Goal: Transaction & Acquisition: Purchase product/service

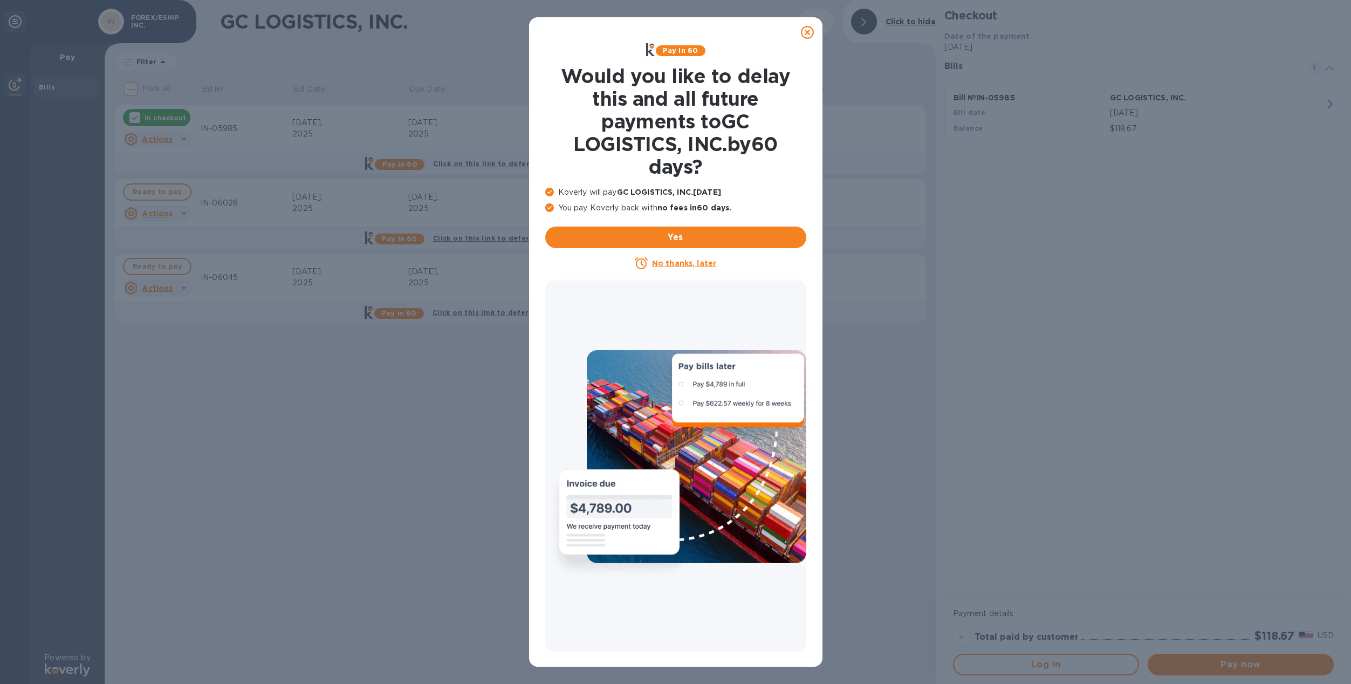
click at [686, 263] on u "No thanks, later" at bounding box center [684, 263] width 64 height 9
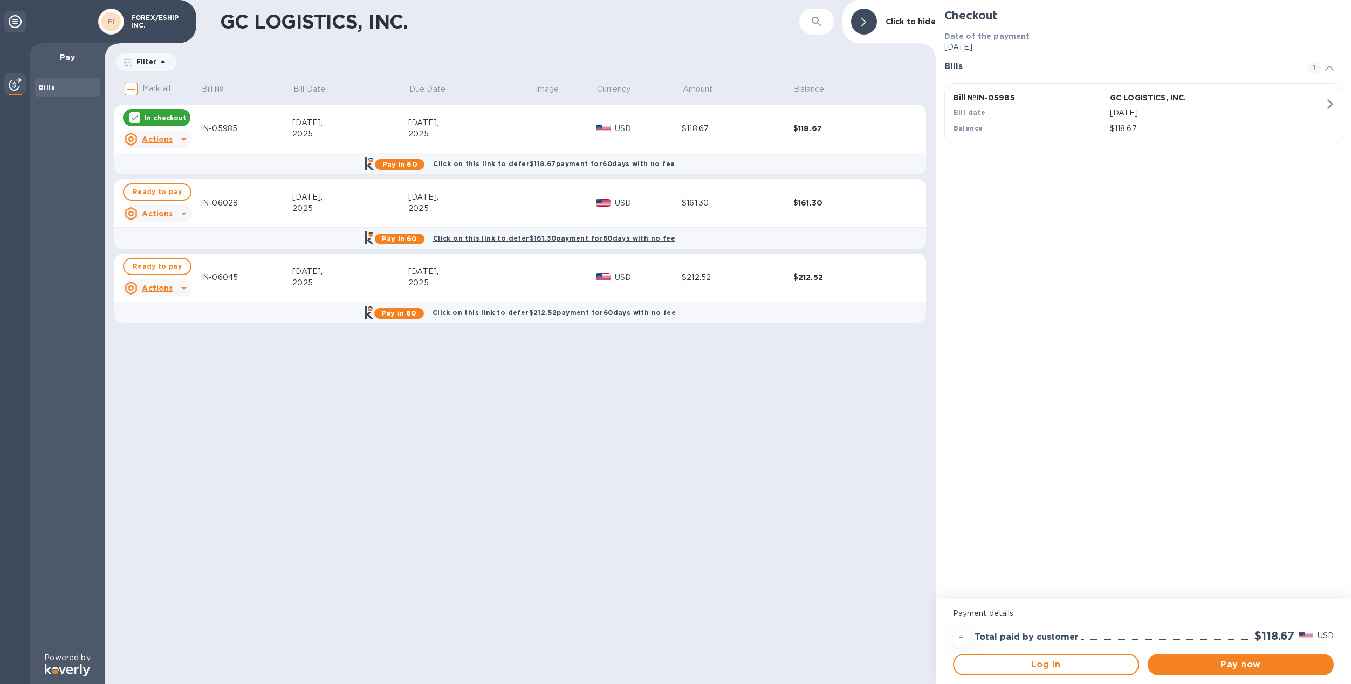
click at [1332, 67] on icon at bounding box center [1330, 68] width 9 height 5
click at [167, 191] on span "Ready to pay" at bounding box center [157, 192] width 49 height 13
click at [181, 140] on icon at bounding box center [184, 139] width 13 height 13
click at [131, 90] on div at bounding box center [675, 342] width 1351 height 684
click at [137, 114] on icon at bounding box center [135, 117] width 9 height 9
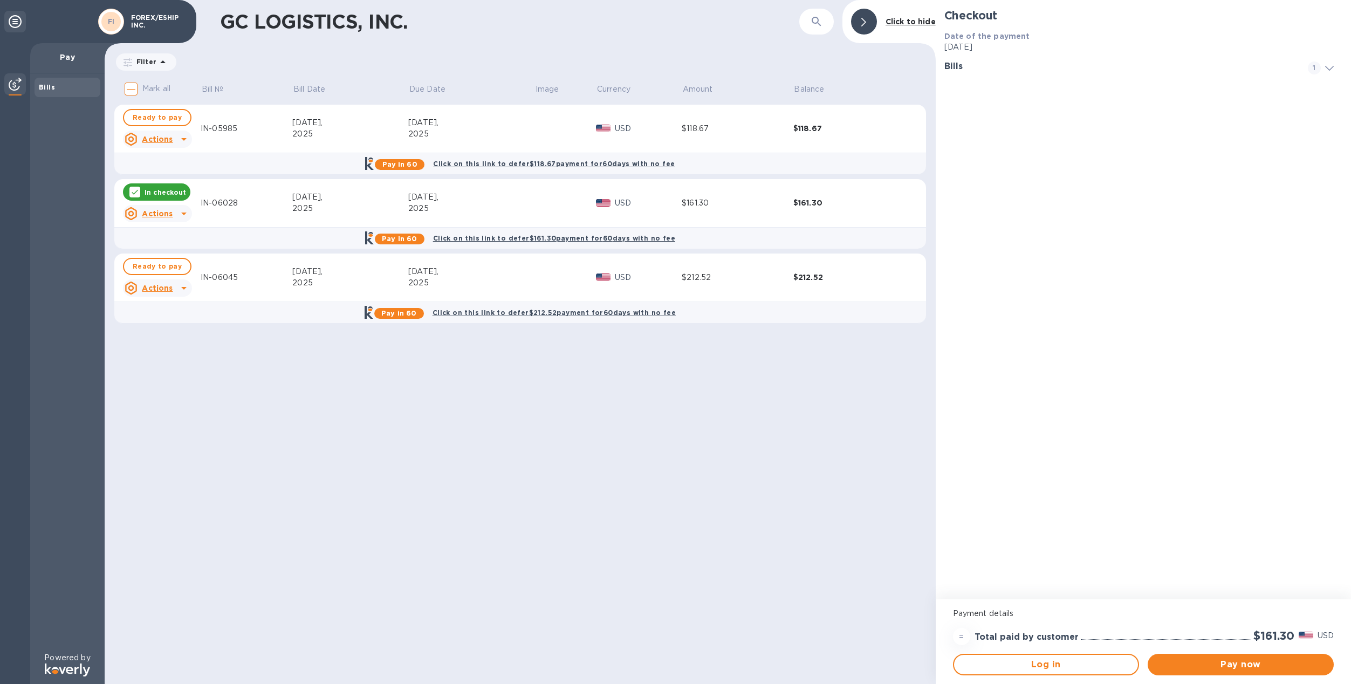
click at [180, 289] on icon at bounding box center [184, 288] width 13 height 13
click at [155, 267] on div at bounding box center [675, 342] width 1351 height 684
click at [149, 265] on span "Ready to pay" at bounding box center [157, 266] width 49 height 13
click at [145, 268] on p "In checkout" at bounding box center [166, 266] width 42 height 9
click at [1233, 660] on span "Pay now" at bounding box center [1241, 664] width 169 height 13
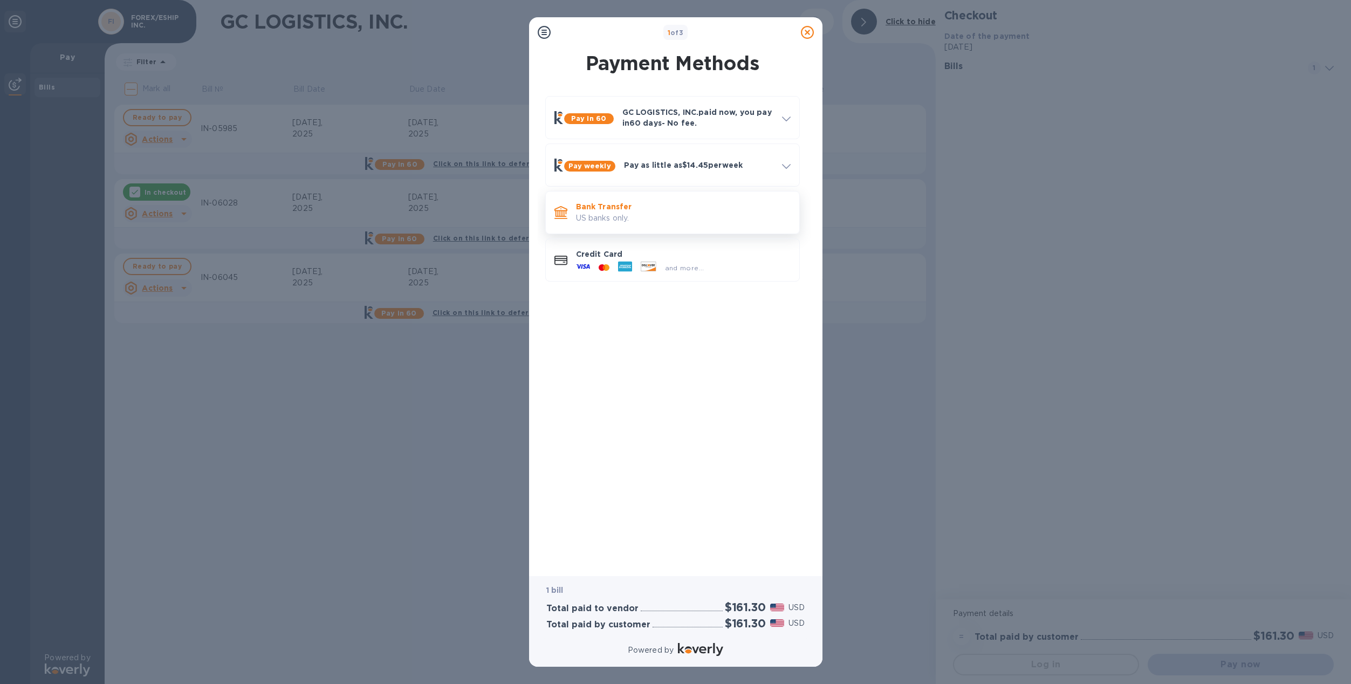
click at [634, 219] on p "US banks only." at bounding box center [683, 218] width 215 height 11
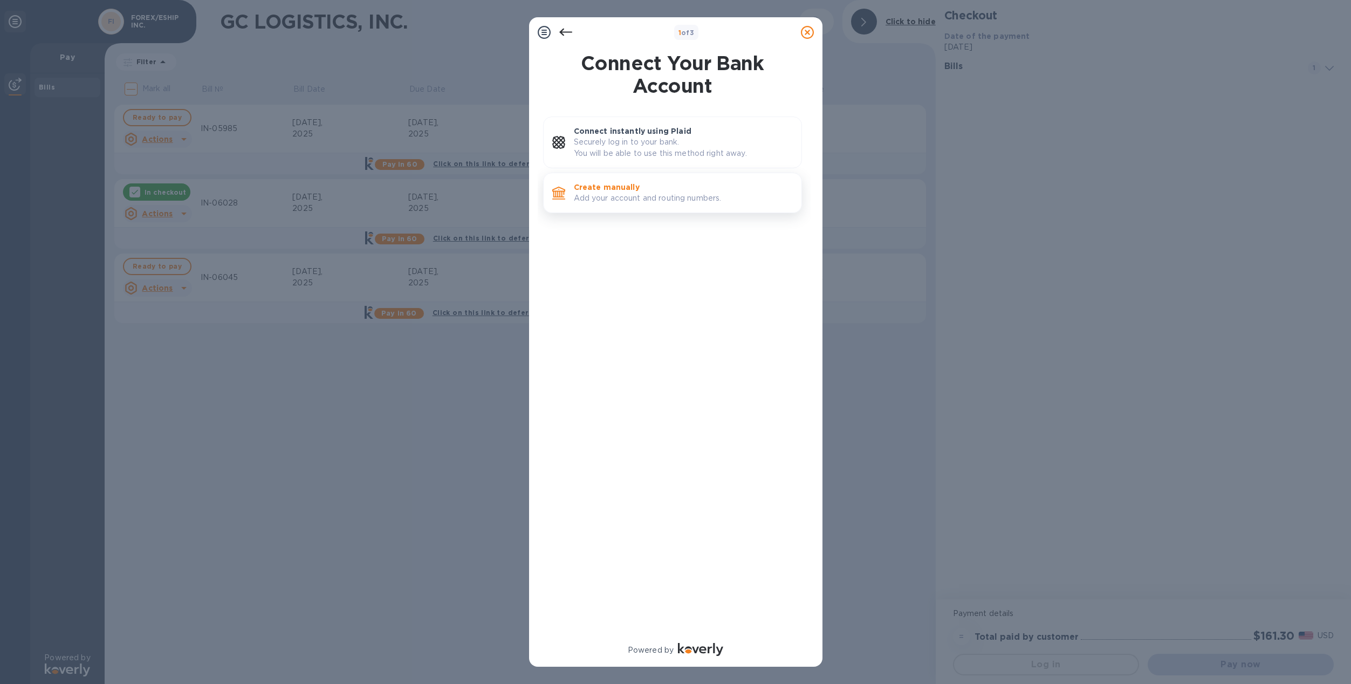
click at [687, 199] on p "Add your account and routing numbers." at bounding box center [683, 198] width 219 height 11
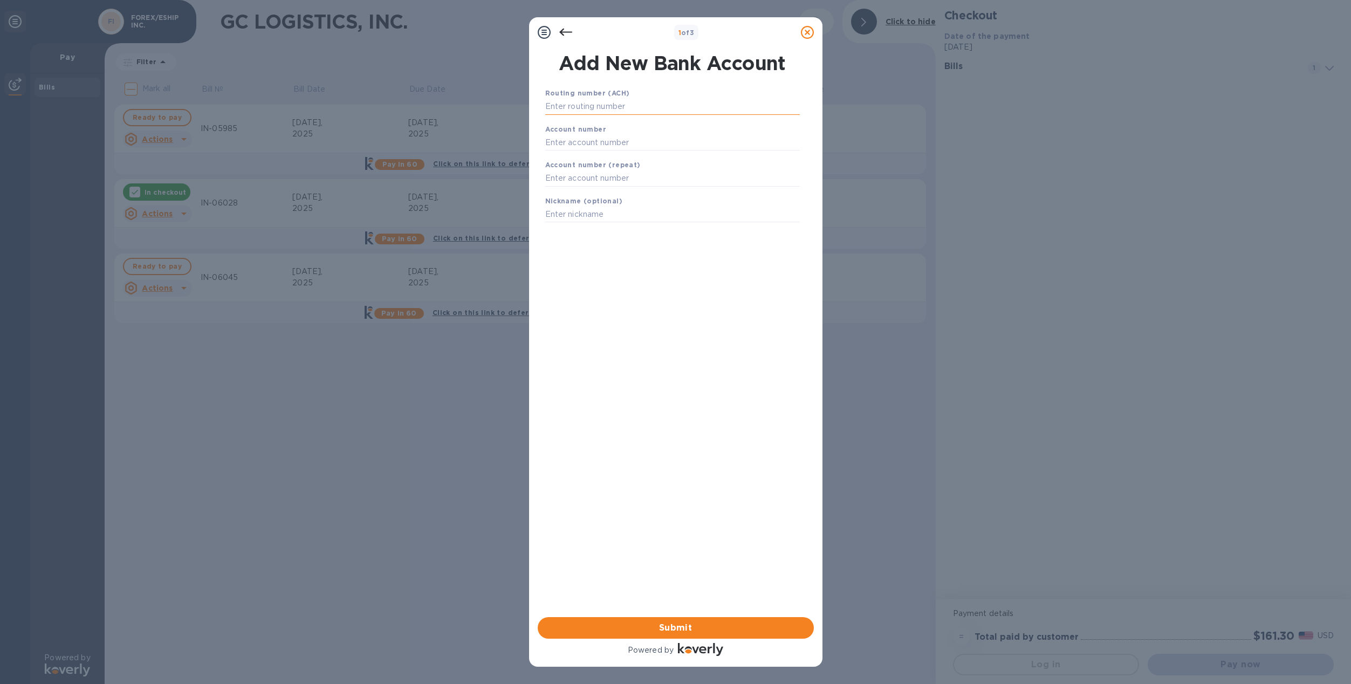
click at [621, 101] on input "text" at bounding box center [672, 107] width 255 height 16
type input "122235821"
click at [638, 156] on input "text" at bounding box center [672, 156] width 255 height 16
click at [631, 161] on input "text" at bounding box center [672, 156] width 255 height 16
type input "153498819918"
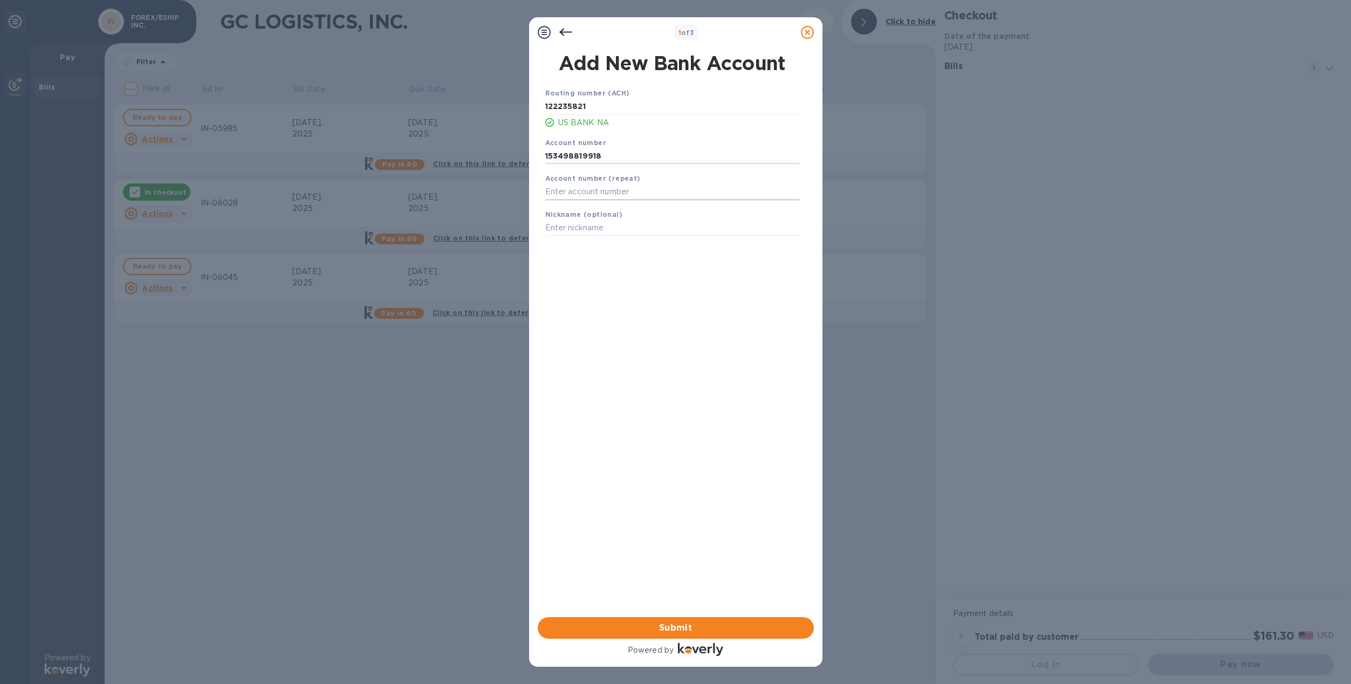
click at [614, 193] on input "text" at bounding box center [672, 192] width 255 height 16
type input "153498819918"
click at [644, 231] on input "text" at bounding box center [672, 228] width 255 height 16
type input "forex"
click at [657, 629] on span "Submit" at bounding box center [676, 628] width 259 height 13
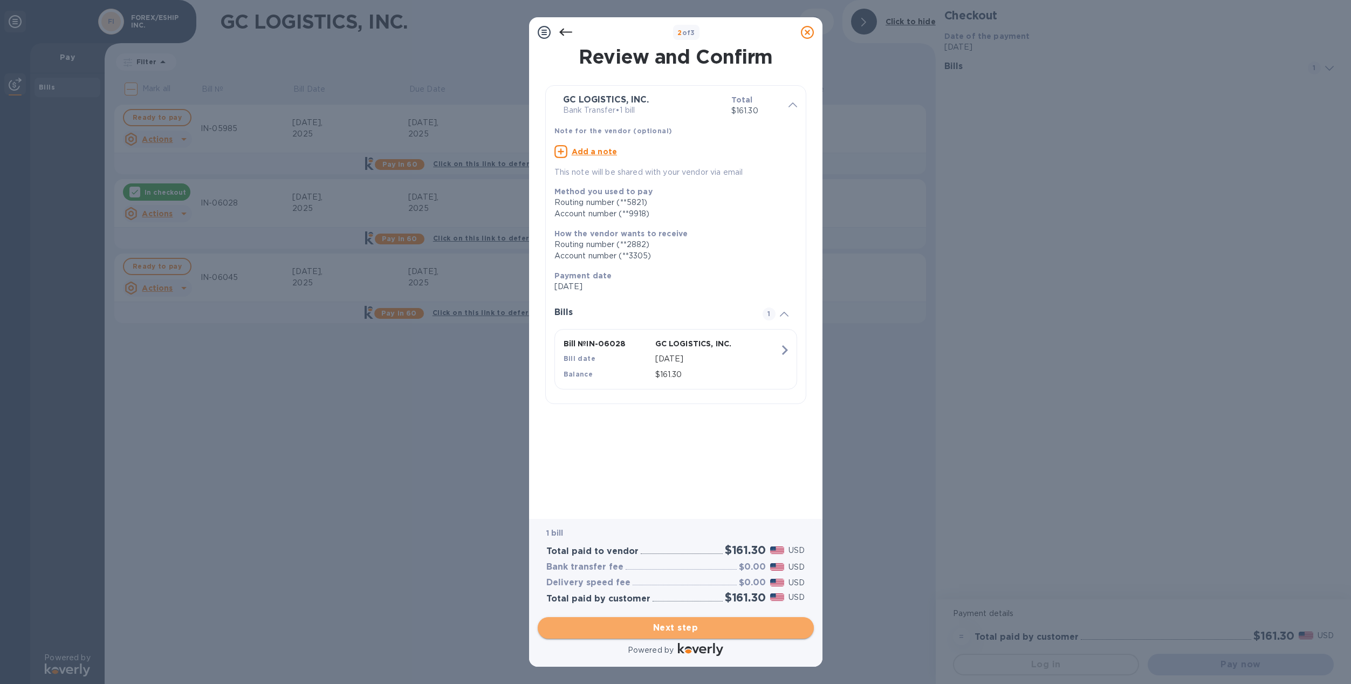
click at [710, 630] on span "Next step" at bounding box center [676, 628] width 259 height 13
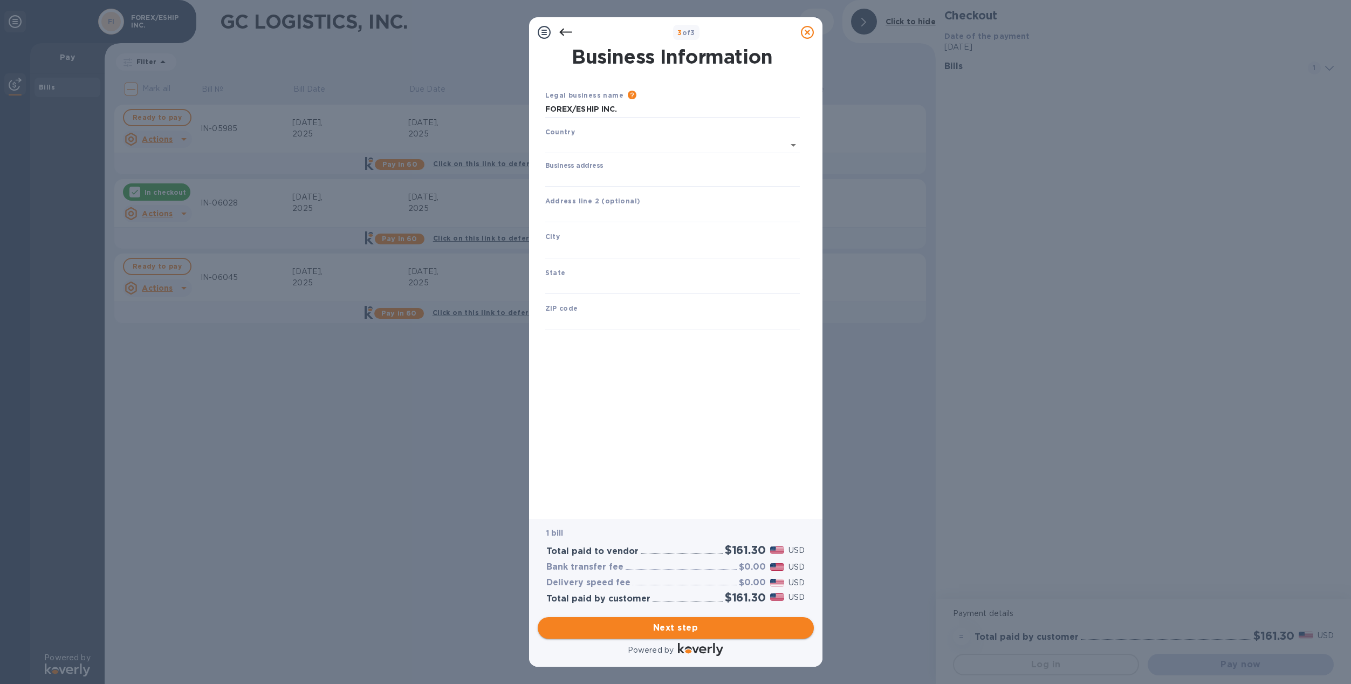
type input "[GEOGRAPHIC_DATA]"
click at [634, 176] on input "Business address" at bounding box center [672, 176] width 255 height 16
type input "[STREET_ADDRESS]"
type input "Gardena"
type input "CA"
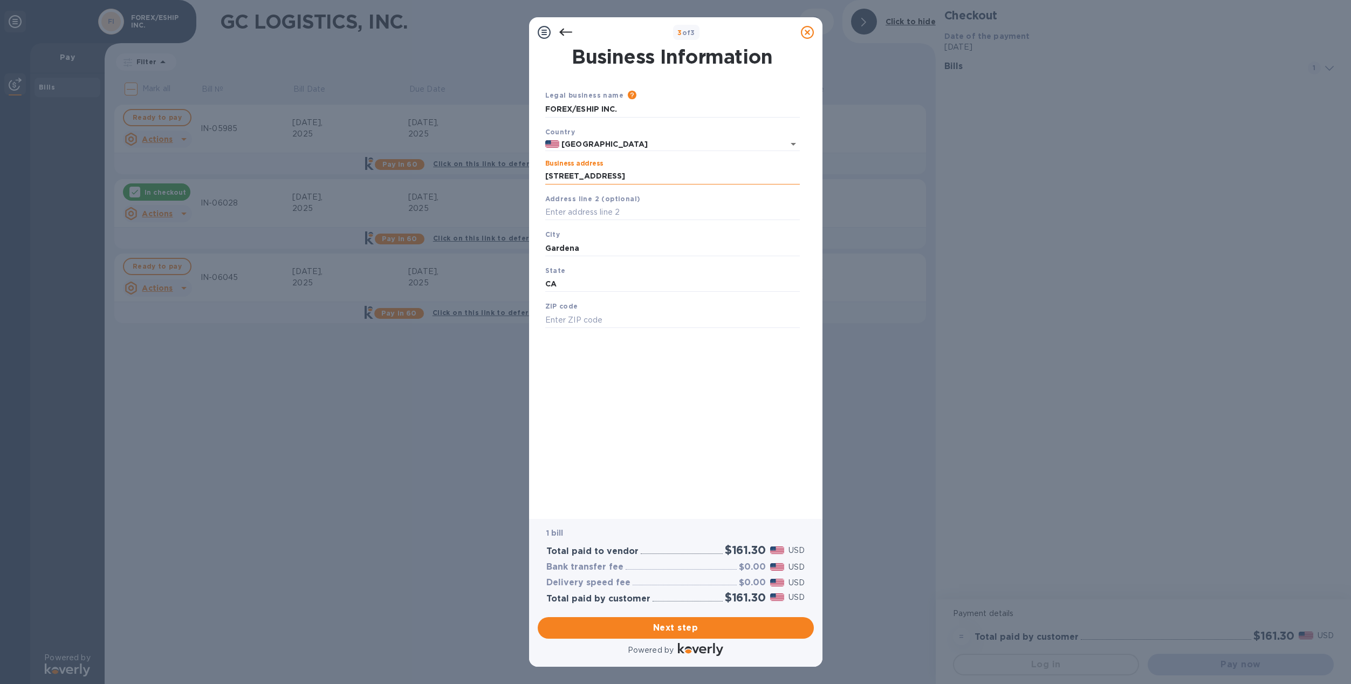
type input "90248"
click at [688, 629] on span "Next step" at bounding box center [676, 628] width 259 height 13
click at [615, 258] on p "City is required field" at bounding box center [672, 264] width 255 height 12
click at [603, 252] on input "Gardena" at bounding box center [672, 248] width 255 height 16
type input "G"
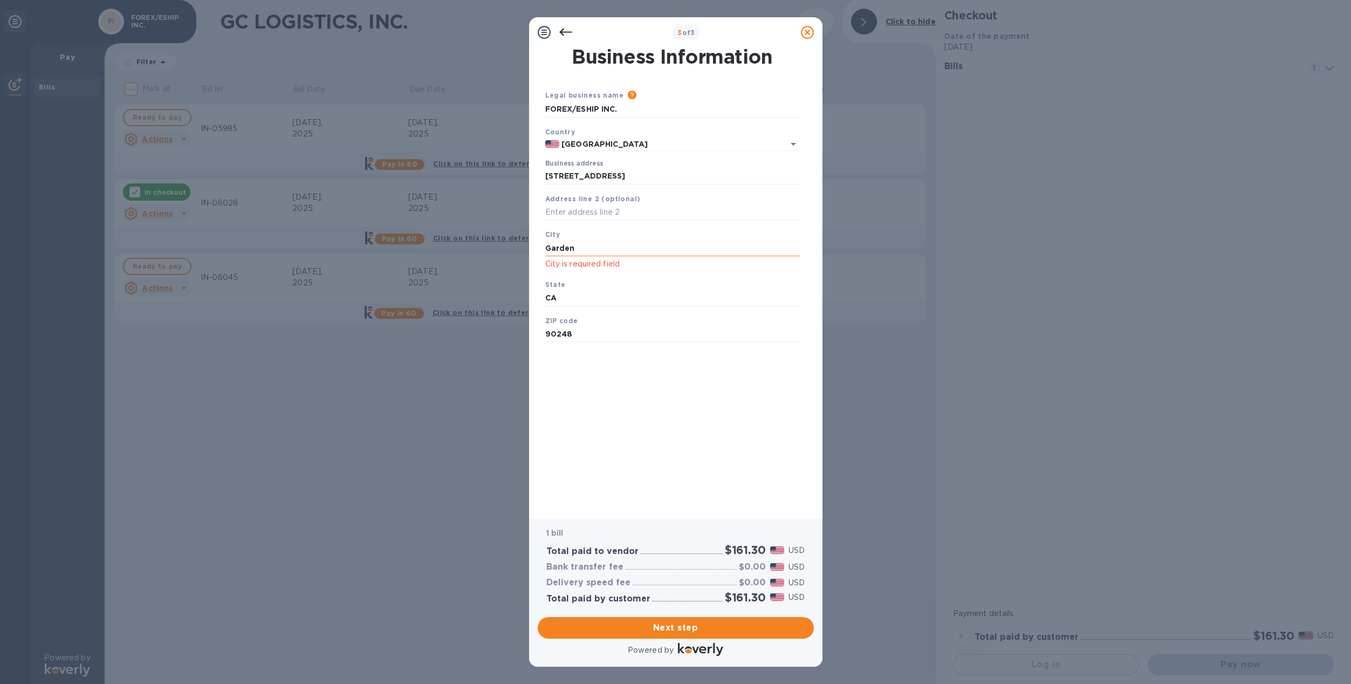
type input "Gardena"
click at [636, 381] on div "Business Information Legal business name Please provide the legal name that app…" at bounding box center [675, 275] width 265 height 456
click at [711, 630] on span "Next step" at bounding box center [676, 628] width 259 height 13
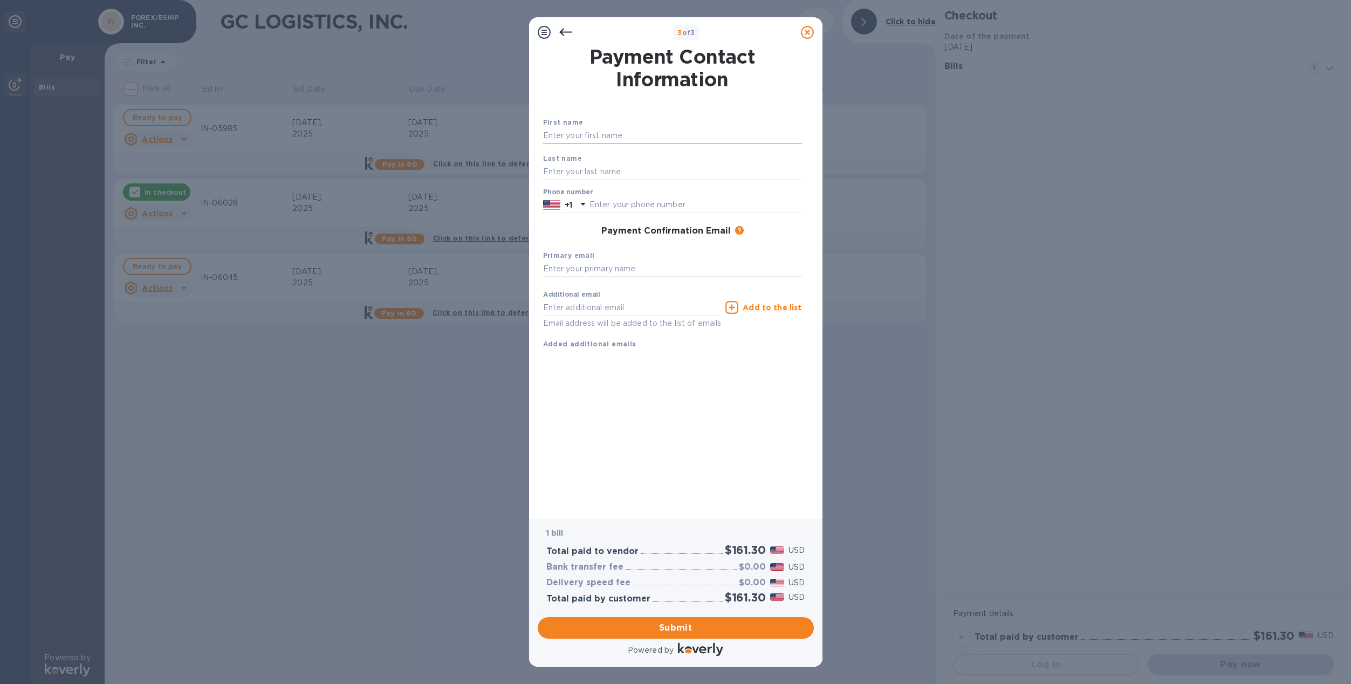
click at [636, 136] on input "text" at bounding box center [672, 136] width 259 height 16
type input "[PERSON_NAME]"
type input "7143104671"
type input "[PERSON_NAME][EMAIL_ADDRESS][PERSON_NAME][DOMAIN_NAME]"
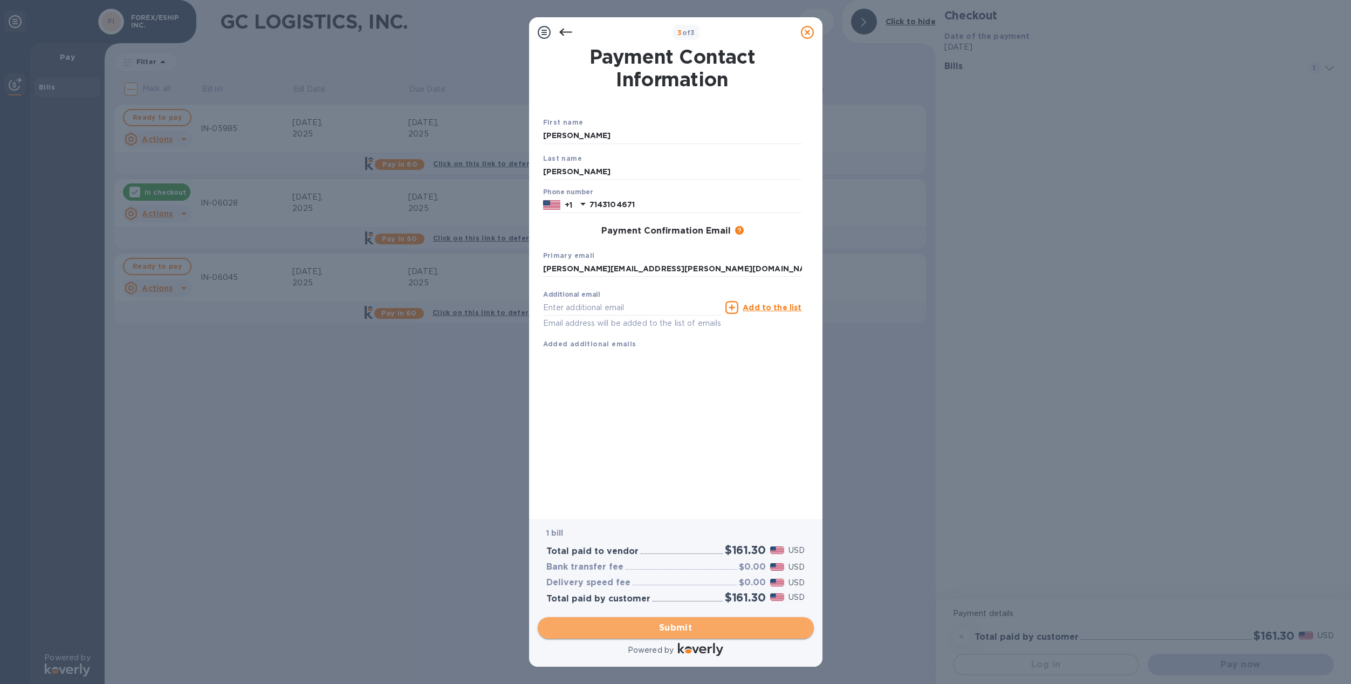
click at [680, 628] on span "Submit" at bounding box center [676, 628] width 259 height 13
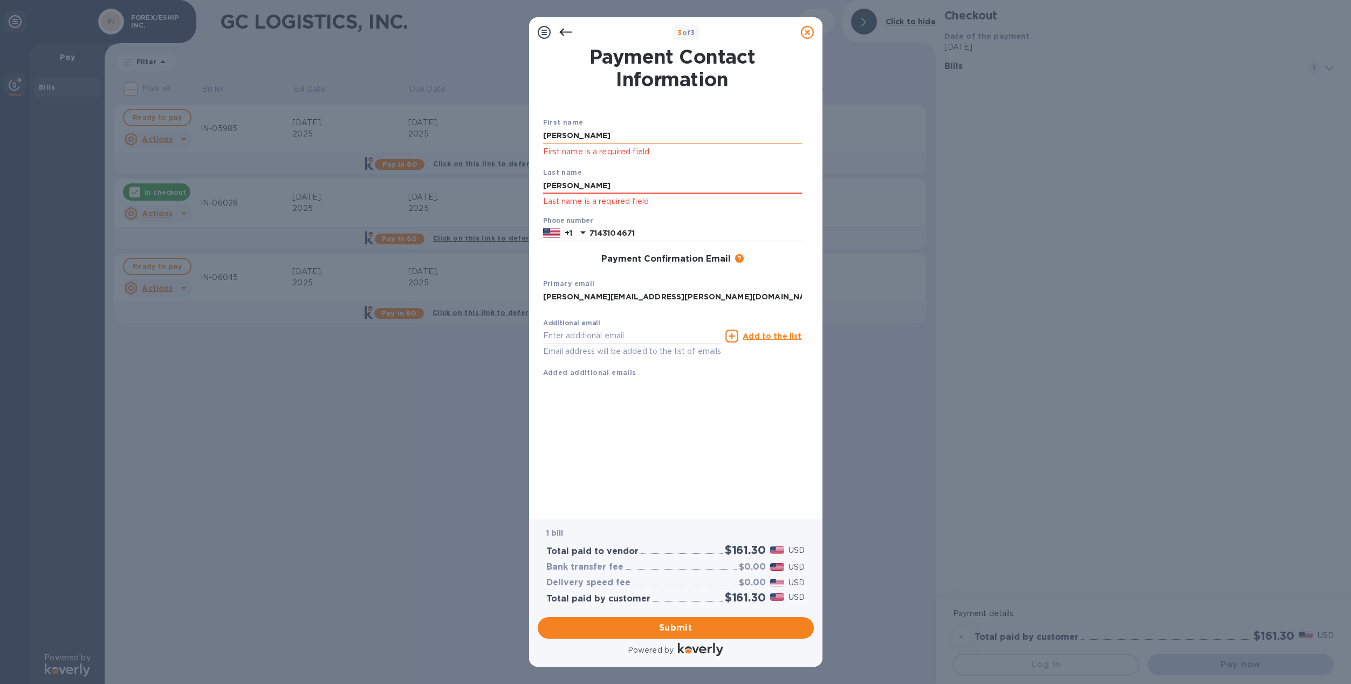
click at [638, 130] on input "[PERSON_NAME]" at bounding box center [672, 136] width 259 height 16
drag, startPoint x: 625, startPoint y: 140, endPoint x: 479, endPoint y: 140, distance: 146.7
click at [479, 140] on div "3 of 3 Payment Contact Information First name [PERSON_NAME] First name is a req…" at bounding box center [675, 342] width 1351 height 684
type input "[PERSON_NAME]"
click at [786, 175] on div "Last name [PERSON_NAME] Last name is a required field" at bounding box center [673, 187] width 268 height 50
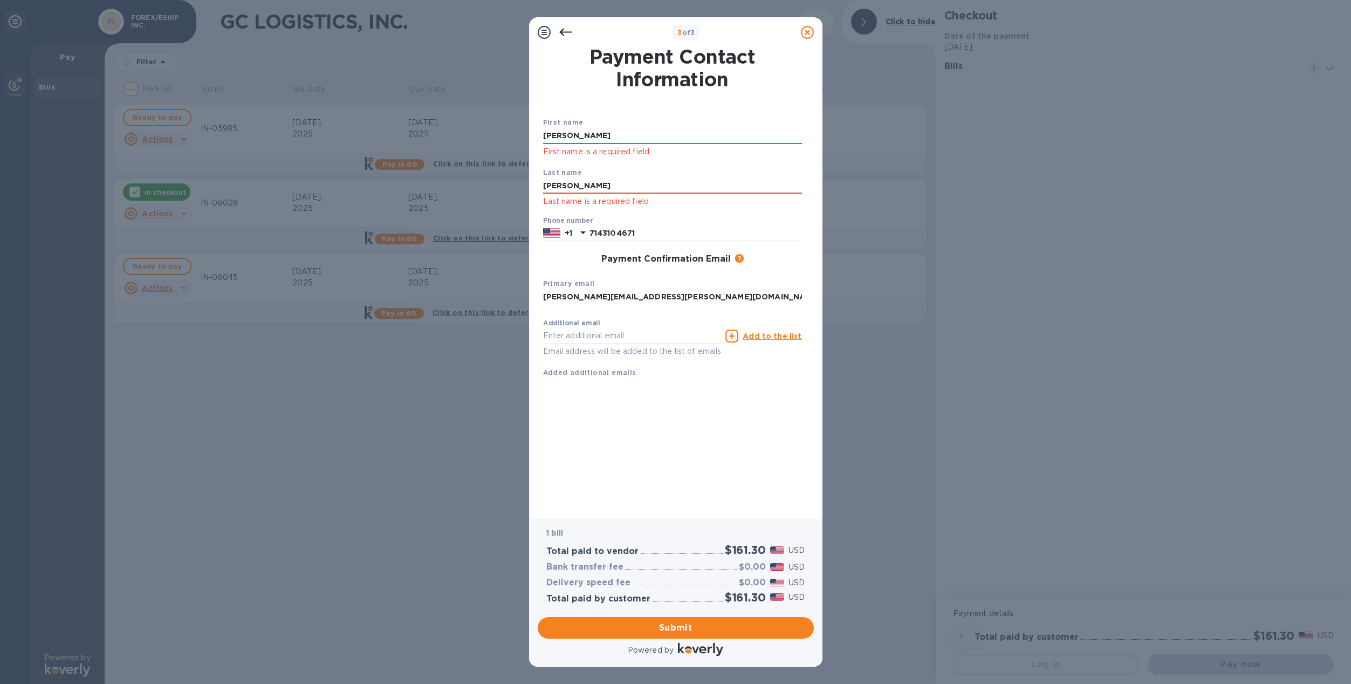
drag, startPoint x: 632, startPoint y: 183, endPoint x: 517, endPoint y: 193, distance: 115.3
click at [517, 193] on div "3 of 3 Payment Contact Information First name [PERSON_NAME] First name is a req…" at bounding box center [675, 342] width 1351 height 684
type input "[PERSON_NAME]"
click at [796, 215] on div "Phone number [PHONE_NUMBER]" at bounding box center [673, 229] width 268 height 33
click at [662, 635] on button "Submit" at bounding box center [676, 628] width 276 height 22
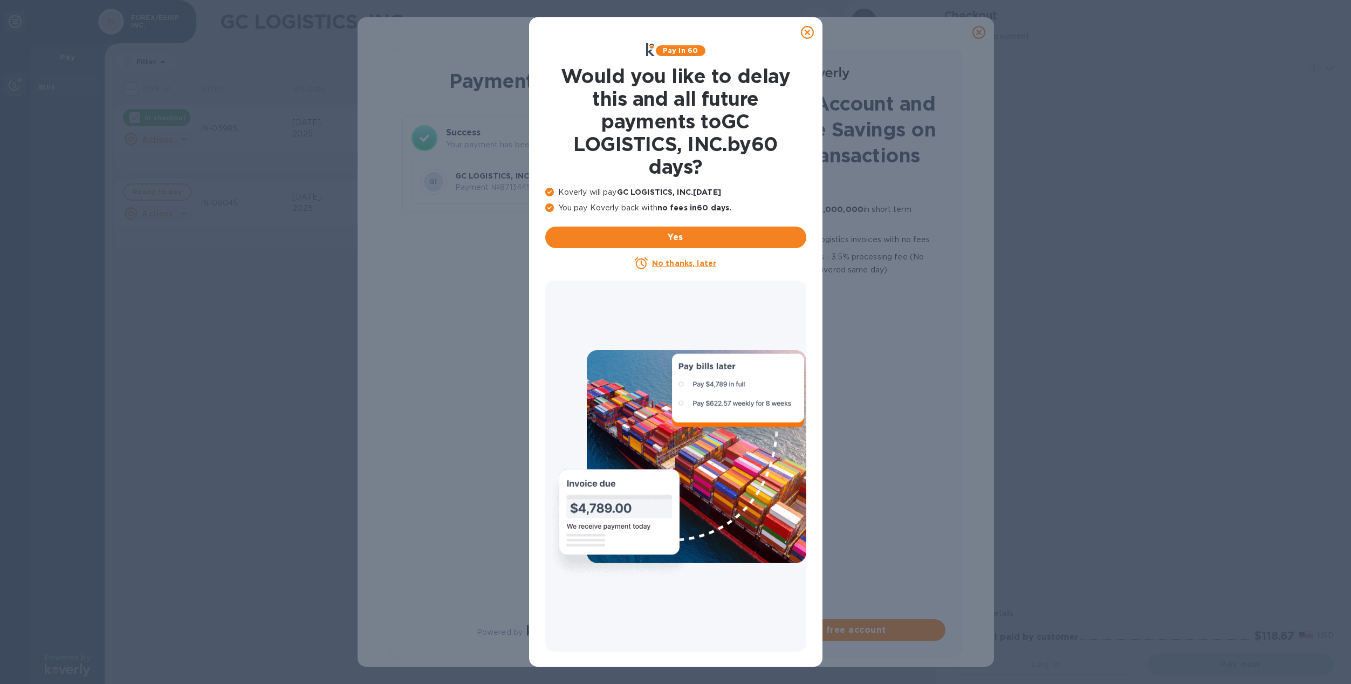
click at [682, 262] on u "No thanks, later" at bounding box center [684, 263] width 64 height 9
